Goal: Use online tool/utility: Utilize a website feature to perform a specific function

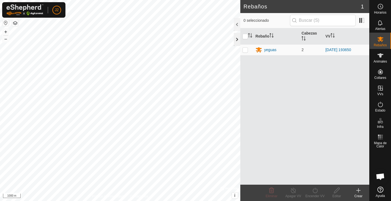
click at [236, 40] on div at bounding box center [237, 39] width 7 height 13
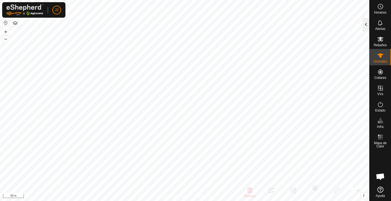
click at [366, 24] on div at bounding box center [366, 24] width 7 height 13
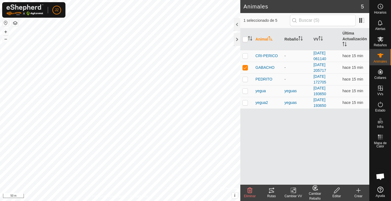
click at [270, 190] on icon at bounding box center [271, 190] width 7 height 7
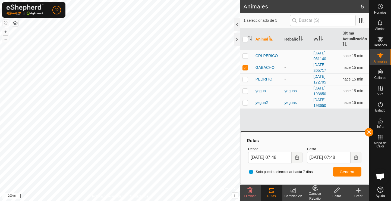
checkbox input "false"
checkbox input "true"
click at [347, 172] on span "Generar" at bounding box center [347, 171] width 15 height 4
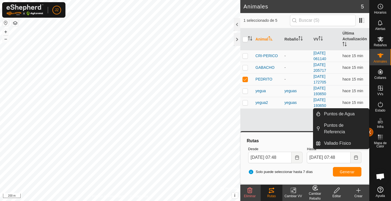
click at [371, 131] on button "button" at bounding box center [369, 132] width 9 height 9
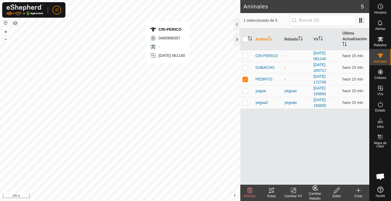
checkbox input "true"
checkbox input "false"
click at [271, 190] on icon at bounding box center [271, 190] width 7 height 7
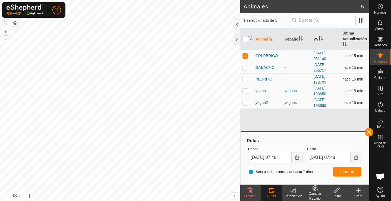
click at [246, 55] on p-checkbox at bounding box center [244, 55] width 5 height 4
checkbox input "false"
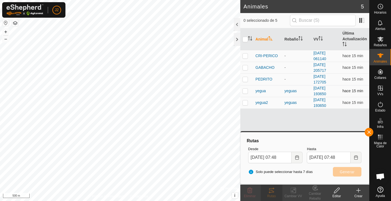
click at [245, 90] on p-checkbox at bounding box center [244, 90] width 5 height 4
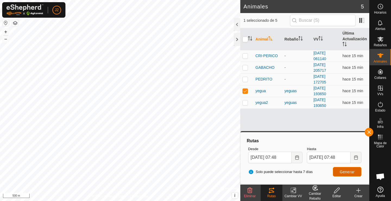
click at [336, 173] on button "Generar" at bounding box center [347, 172] width 29 height 10
checkbox input "false"
checkbox input "true"
click at [341, 171] on span "Generar" at bounding box center [347, 171] width 15 height 4
click at [371, 132] on button "button" at bounding box center [369, 132] width 9 height 9
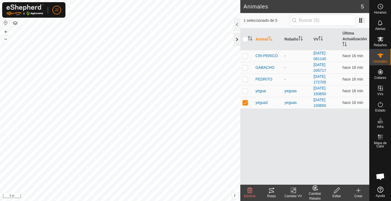
click at [238, 42] on div at bounding box center [237, 39] width 7 height 13
